Goal: Check status: Check status

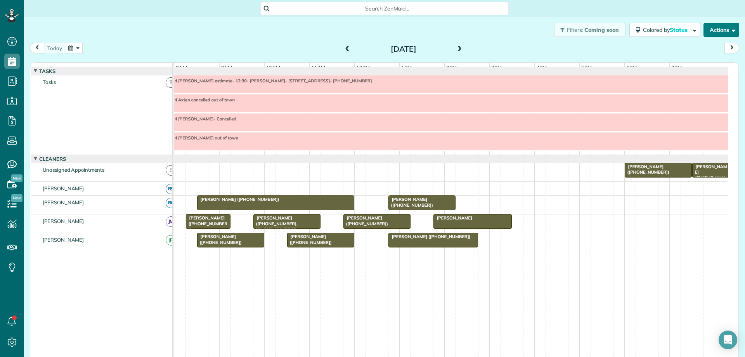
scroll to position [1, 0]
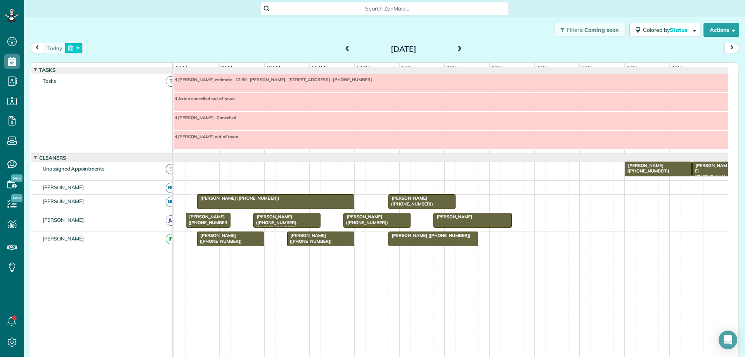
click at [74, 47] on button "button" at bounding box center [74, 48] width 18 height 10
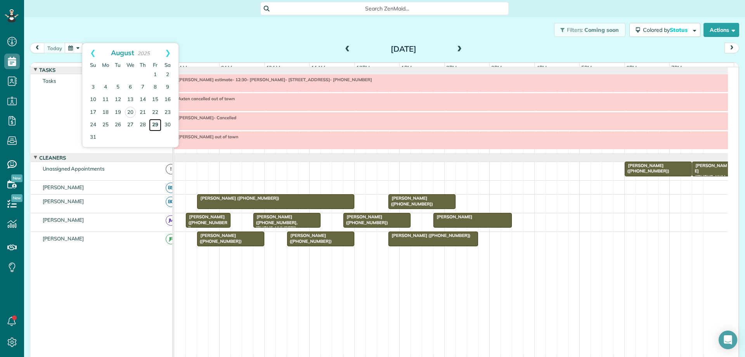
click at [156, 124] on link "29" at bounding box center [155, 125] width 12 height 12
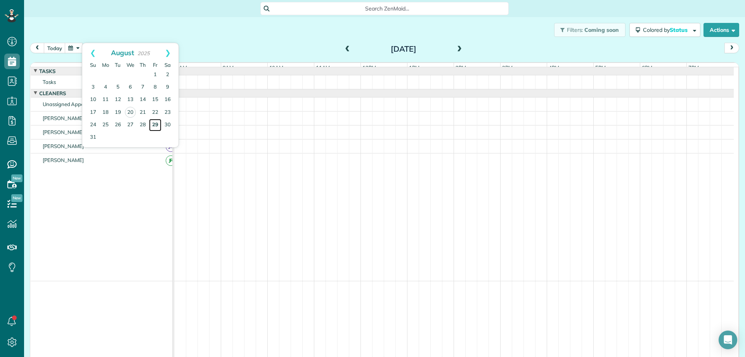
scroll to position [0, 0]
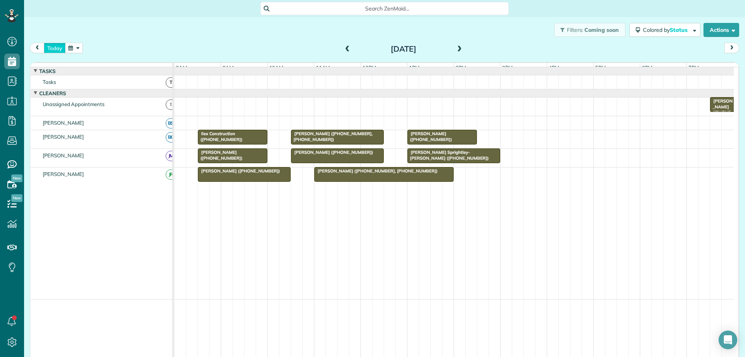
click at [50, 49] on button "today" at bounding box center [55, 48] width 22 height 10
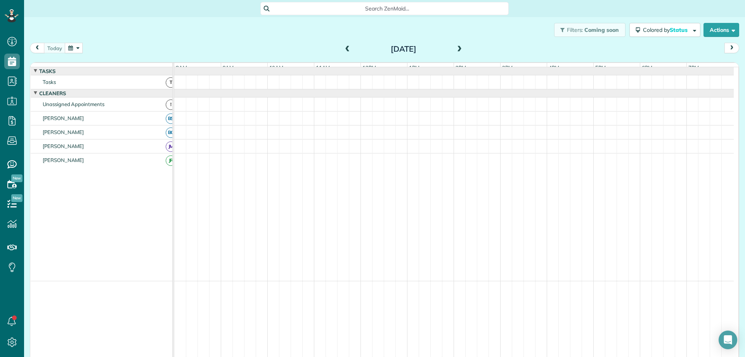
scroll to position [1, 0]
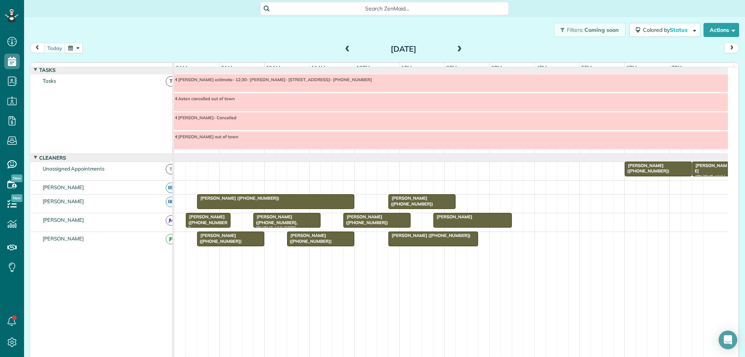
click at [197, 224] on span "[PERSON_NAME] ([PHONE_NUMBER])" at bounding box center [206, 222] width 42 height 17
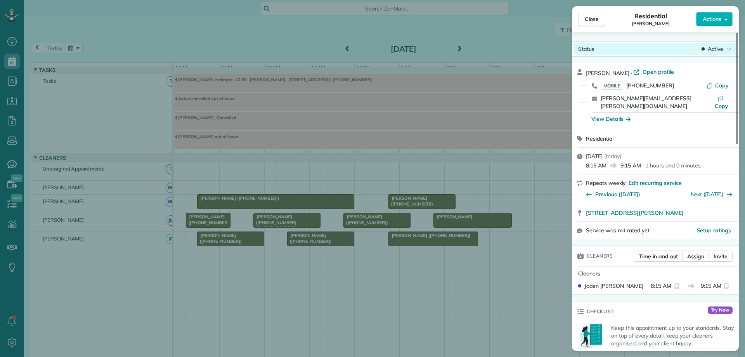
click at [707, 47] on div "Active" at bounding box center [716, 49] width 33 height 8
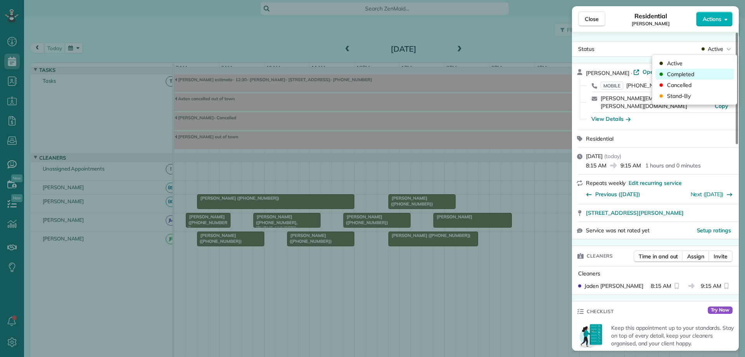
click at [703, 71] on div "Completed" at bounding box center [694, 74] width 78 height 11
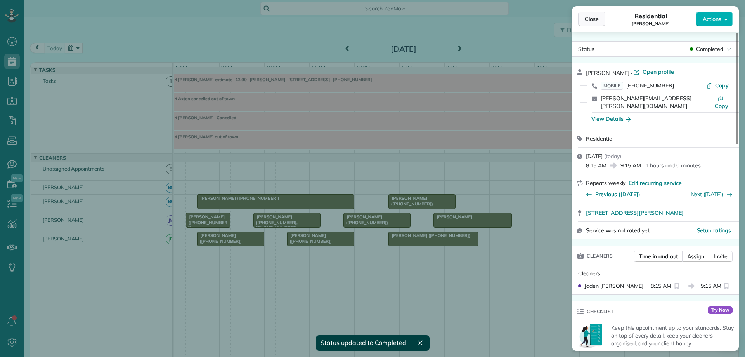
click at [598, 18] on span "Close" at bounding box center [592, 19] width 14 height 8
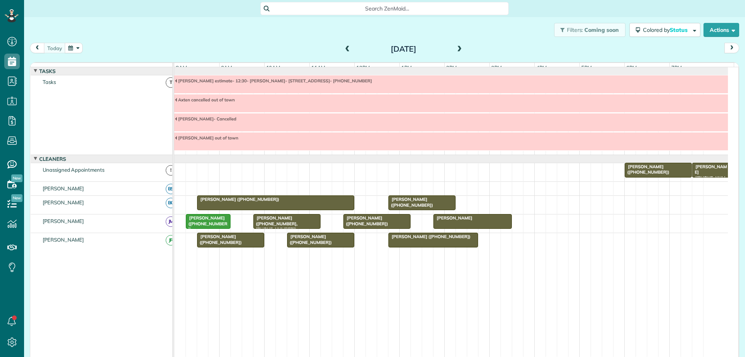
scroll to position [3, 3]
click at [279, 227] on span "[PERSON_NAME] ([PHONE_NUMBER], [PHONE_NUMBER])" at bounding box center [275, 223] width 45 height 17
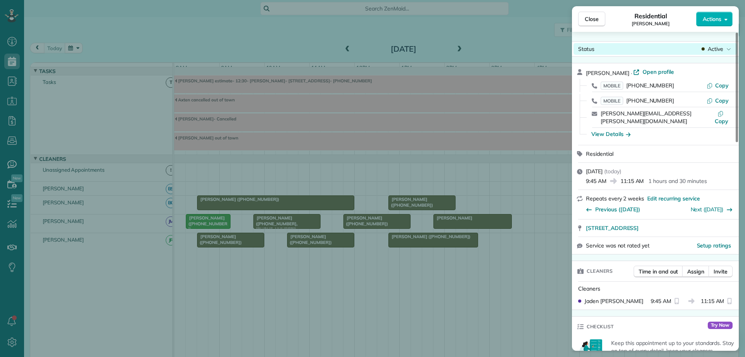
click at [715, 48] on span "Active" at bounding box center [716, 49] width 16 height 8
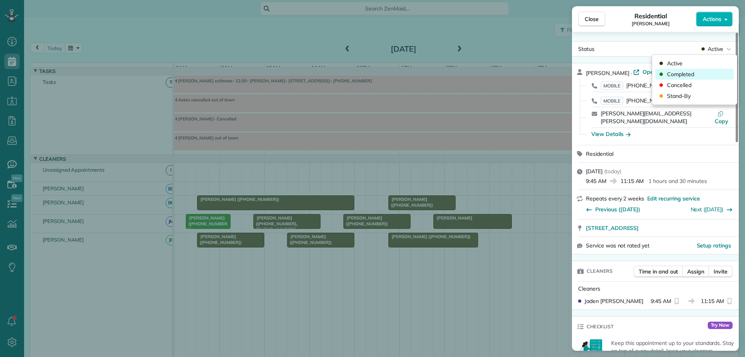
click at [699, 73] on div "Completed" at bounding box center [694, 74] width 78 height 11
click at [596, 19] on span "Close" at bounding box center [592, 19] width 14 height 8
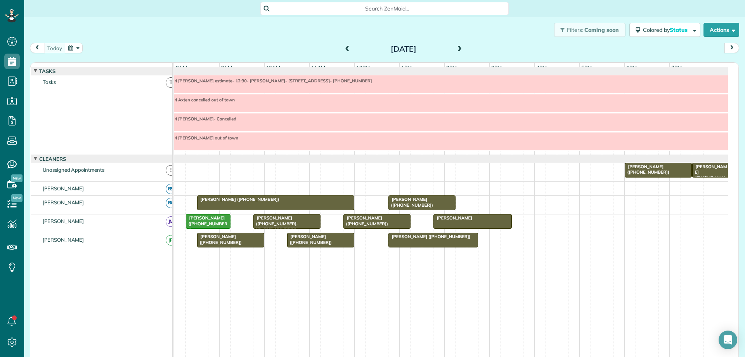
click at [243, 243] on div "[PERSON_NAME] ([PHONE_NUMBER])" at bounding box center [230, 239] width 62 height 11
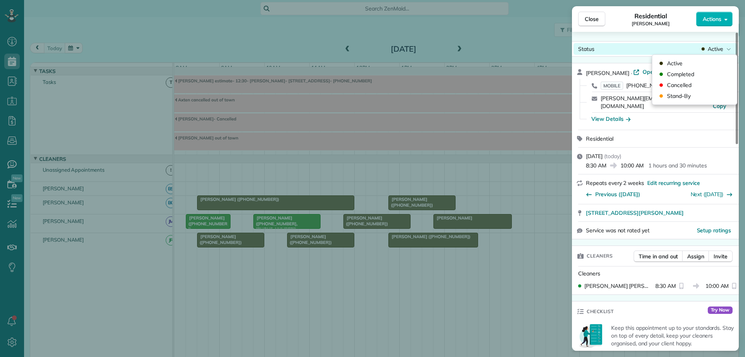
click at [716, 51] on span "Active" at bounding box center [716, 49] width 16 height 8
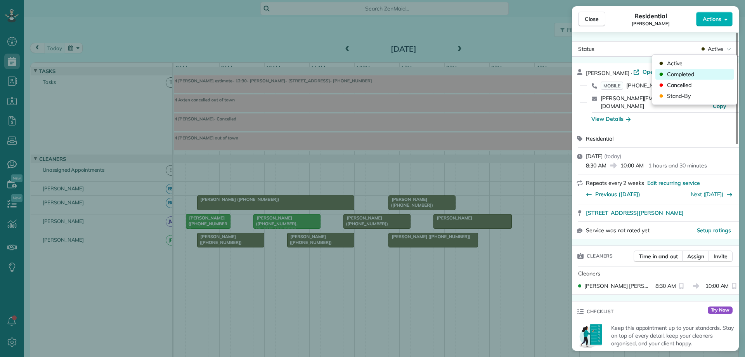
click at [705, 71] on div "Completed" at bounding box center [694, 74] width 78 height 11
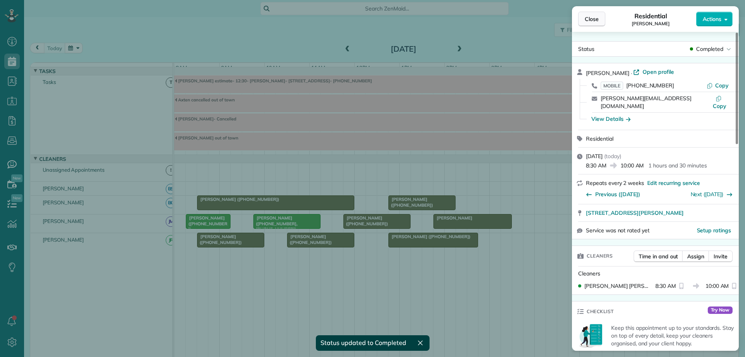
click at [596, 17] on span "Close" at bounding box center [592, 19] width 14 height 8
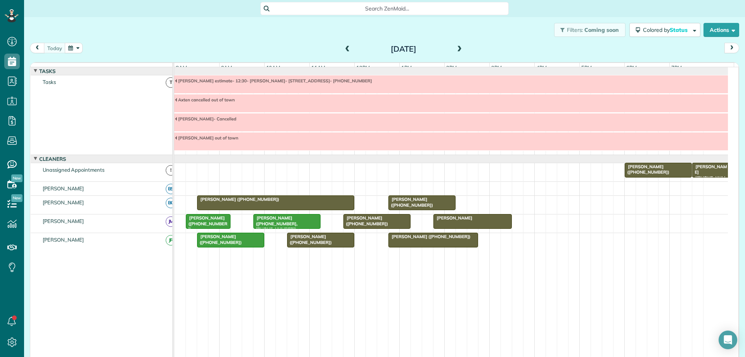
click at [367, 225] on span "[PERSON_NAME] ([PHONE_NUMBER])" at bounding box center [365, 220] width 45 height 11
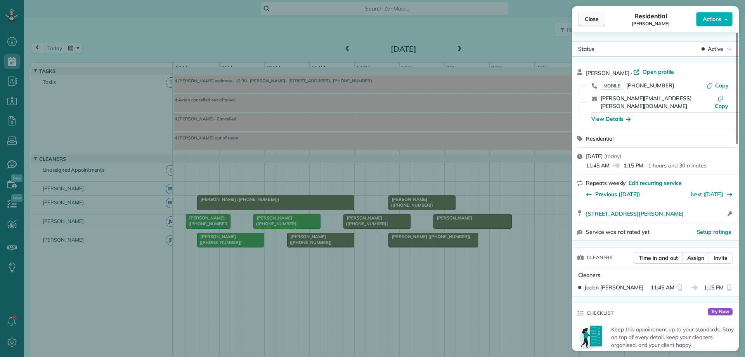
click at [588, 21] on span "Close" at bounding box center [592, 19] width 14 height 8
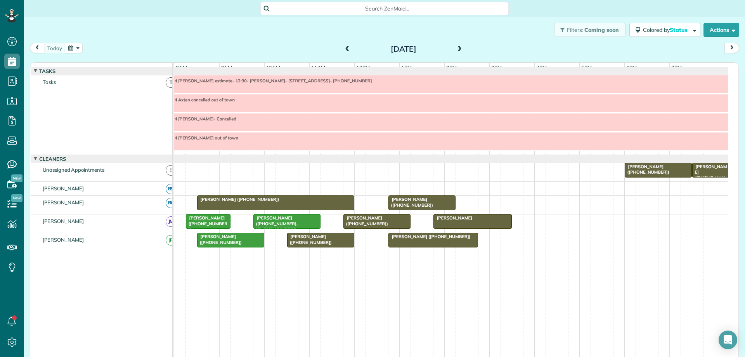
click at [368, 226] on span "[PERSON_NAME] ([PHONE_NUMBER])" at bounding box center [365, 220] width 45 height 11
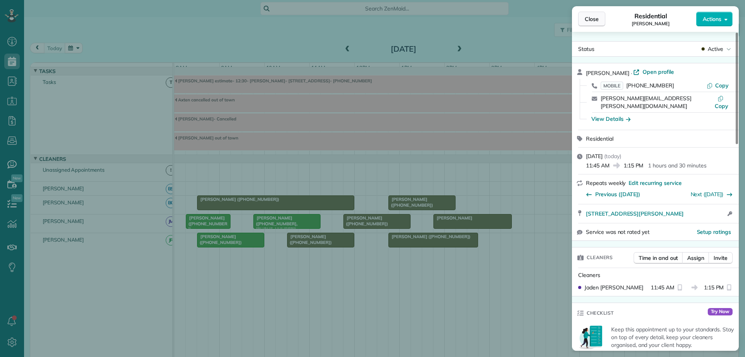
click at [587, 23] on button "Close" at bounding box center [591, 19] width 27 height 15
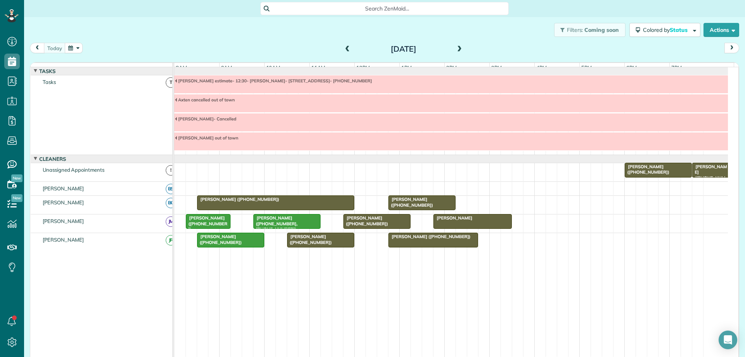
click at [455, 49] on span at bounding box center [459, 49] width 9 height 7
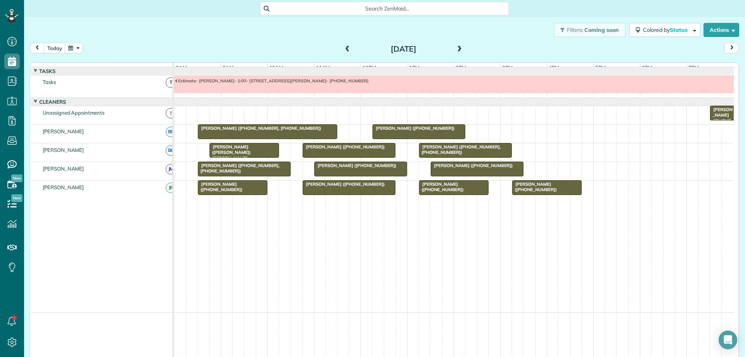
click at [455, 49] on span at bounding box center [459, 49] width 9 height 7
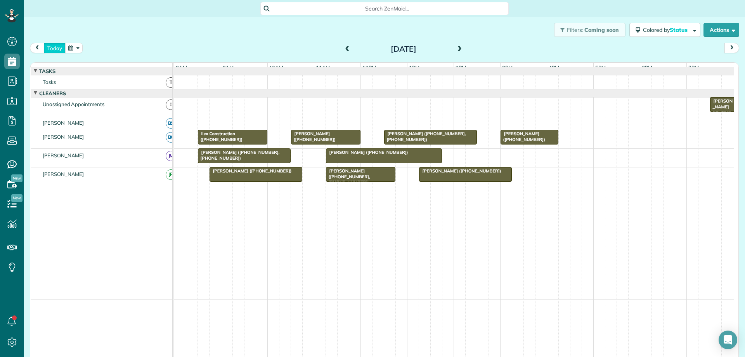
click at [59, 47] on button "today" at bounding box center [55, 48] width 22 height 10
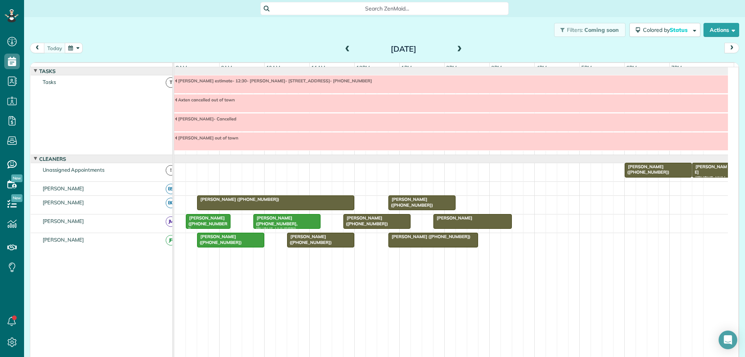
scroll to position [1, 0]
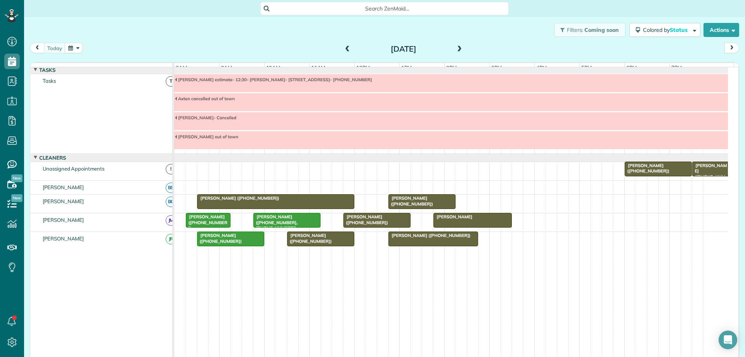
click at [390, 222] on div "[PERSON_NAME] ([PHONE_NUMBER])" at bounding box center [377, 219] width 62 height 11
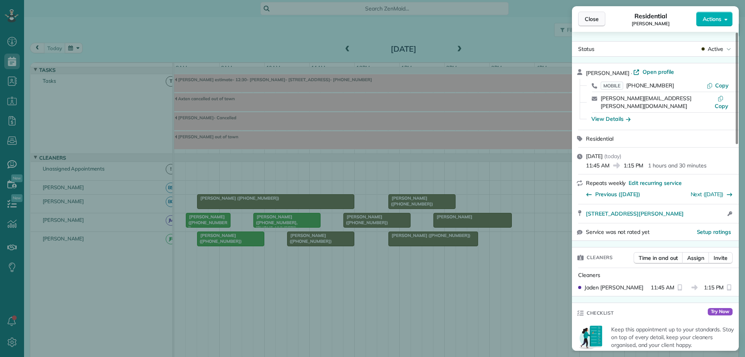
click at [594, 16] on span "Close" at bounding box center [592, 19] width 14 height 8
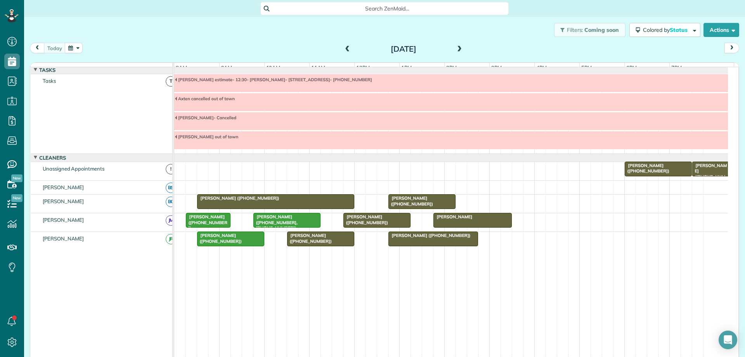
click at [336, 241] on div "[PERSON_NAME] ([PHONE_NUMBER])" at bounding box center [320, 237] width 62 height 11
